Goal: Information Seeking & Learning: Learn about a topic

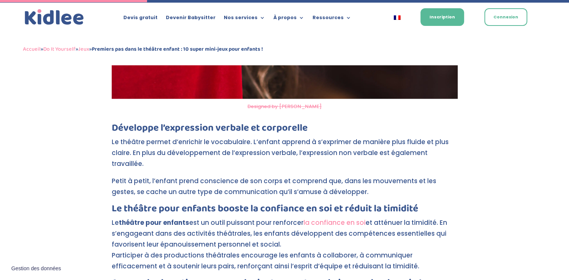
scroll to position [865, 0]
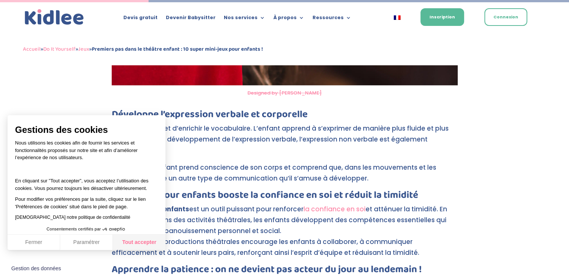
click at [129, 240] on button "Tout accepter" at bounding box center [139, 243] width 53 height 16
checkbox input "true"
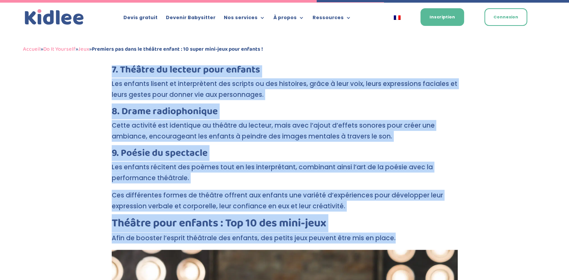
scroll to position [1880, 0]
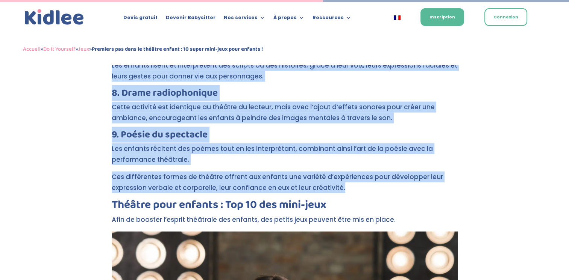
drag, startPoint x: 113, startPoint y: 117, endPoint x: 368, endPoint y: 167, distance: 260.1
click at [368, 167] on div "Encourager les enfants à pratiquer une activité extrascolaire est toujours une …" at bounding box center [285, 90] width 346 height 3376
copy div "lore ips dolorsitam conse ad elitsed DoeiUsmodtempo incidi ut laboree dolore 0 …"
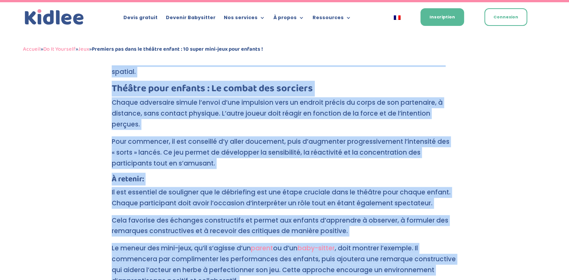
scroll to position [3383, 0]
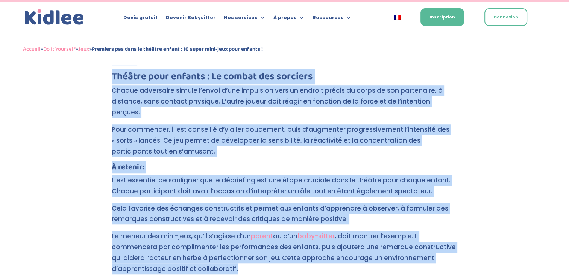
drag, startPoint x: 112, startPoint y: 171, endPoint x: 409, endPoint y: 214, distance: 300.0
copy div "Lo ips do sitame Co adi el sedd e temp. In utlabo « E » dolorem al enimadm, ve …"
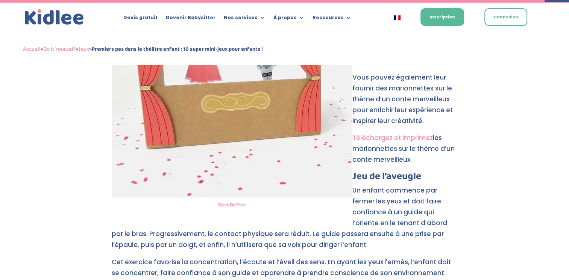
scroll to position [3158, 0]
